Goal: Transaction & Acquisition: Purchase product/service

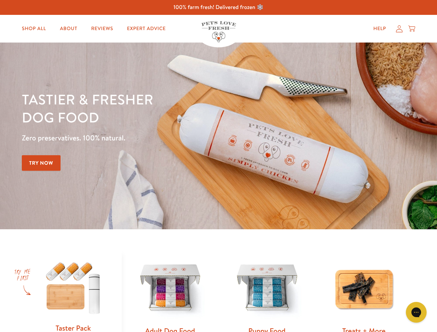
click at [218, 166] on div "Tastier & fresher dog food Zero preservatives. 100% natural. Try Now" at bounding box center [153, 135] width 262 height 91
click at [416, 313] on icon "Gorgias live chat" at bounding box center [416, 312] width 7 height 7
